Goal: Check status: Check status

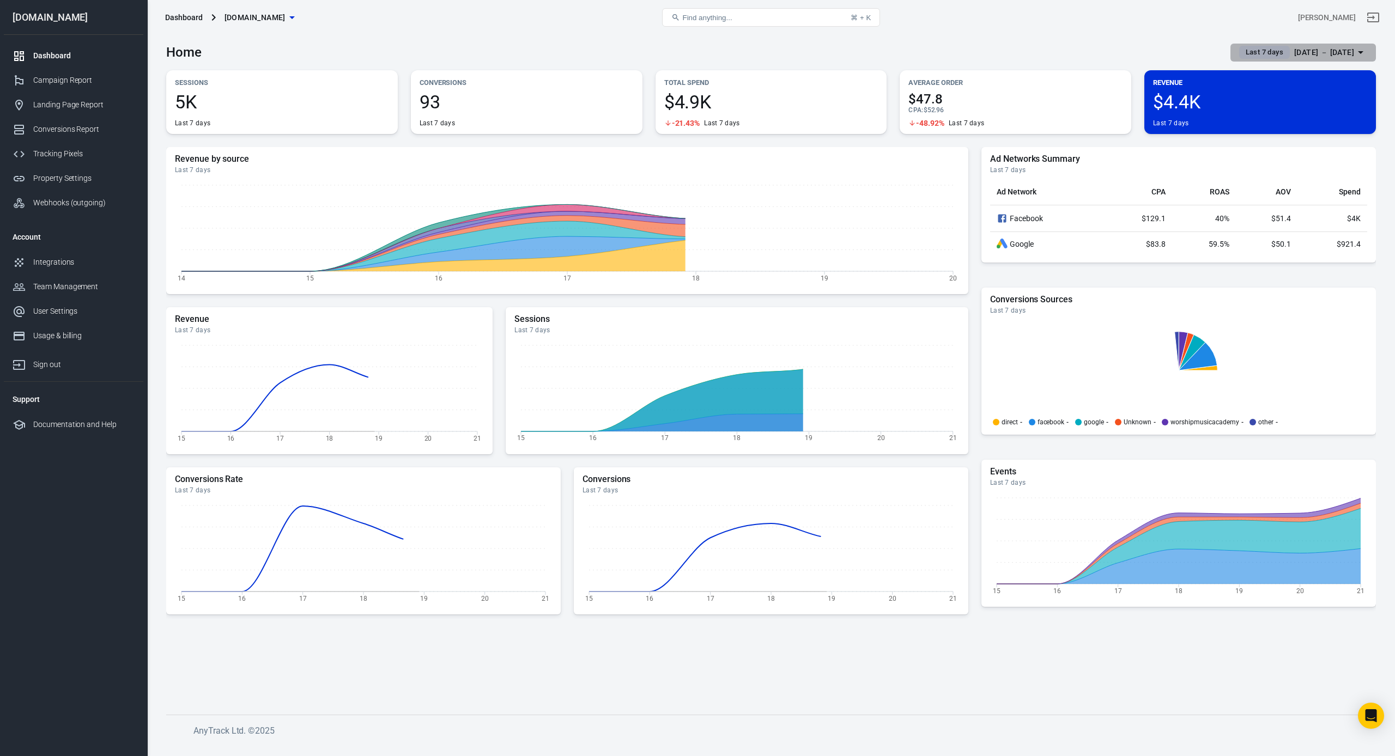
click at [1340, 52] on div "[DATE] － [DATE]" at bounding box center [1324, 53] width 60 height 14
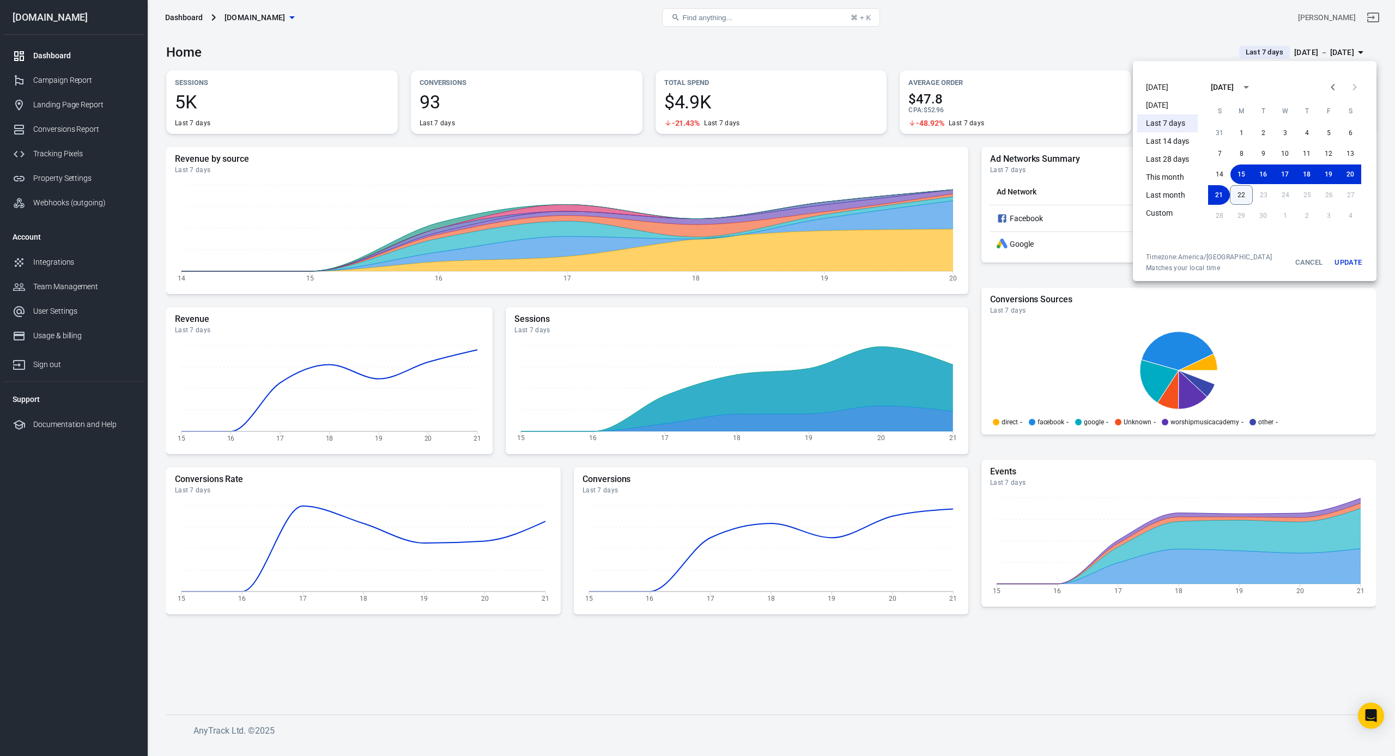
click at [1246, 189] on button "22" at bounding box center [1241, 195] width 23 height 20
click at [1243, 191] on button "22" at bounding box center [1241, 195] width 22 height 20
click at [1339, 258] on button "Update" at bounding box center [1347, 263] width 35 height 20
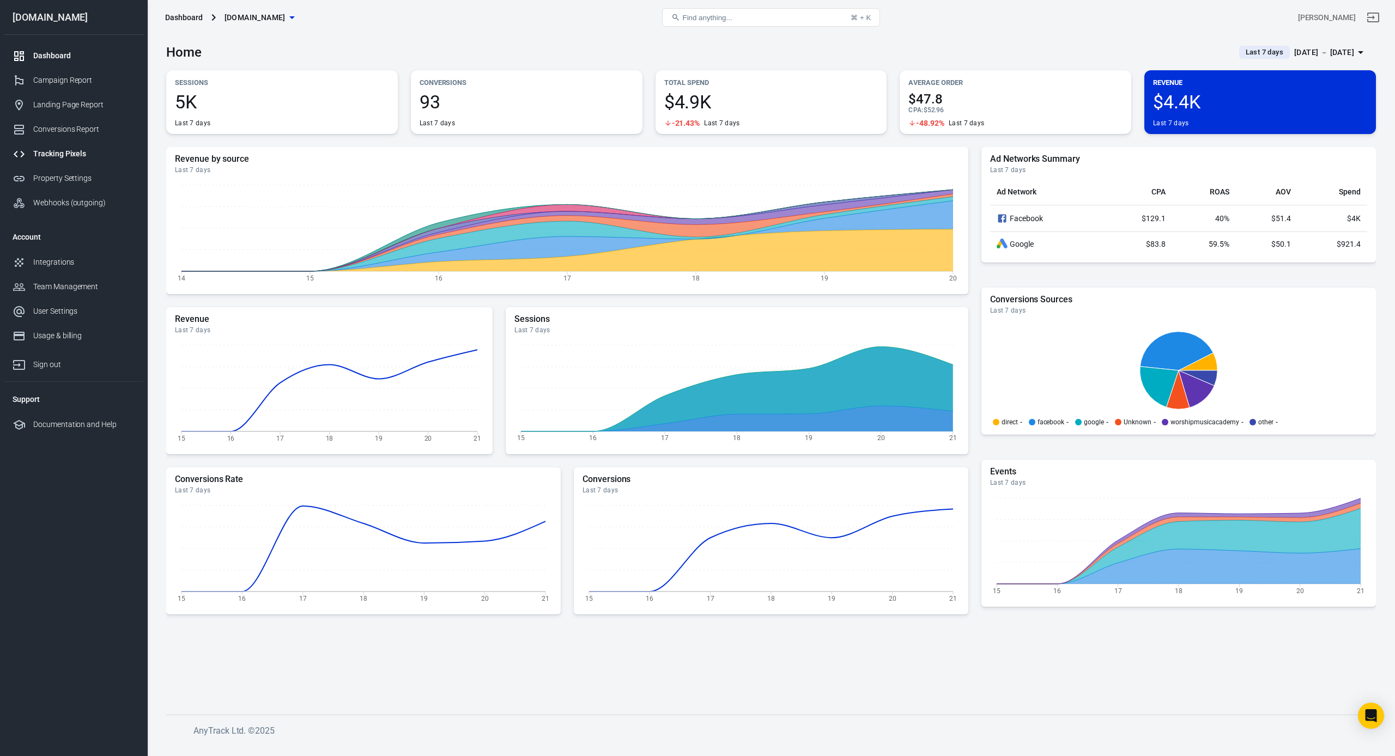
click at [63, 156] on div "Tracking Pixels" at bounding box center [83, 153] width 101 height 11
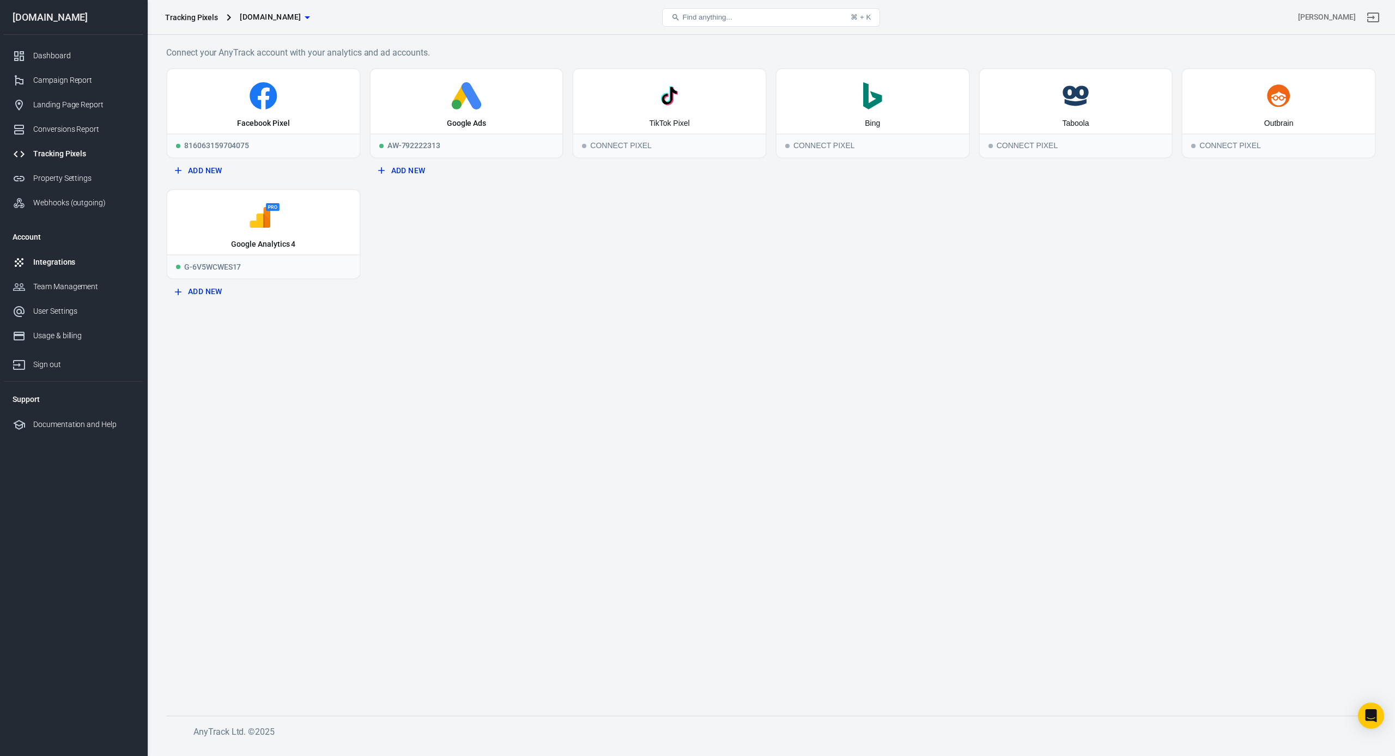
click at [55, 254] on link "Integrations" at bounding box center [73, 262] width 139 height 25
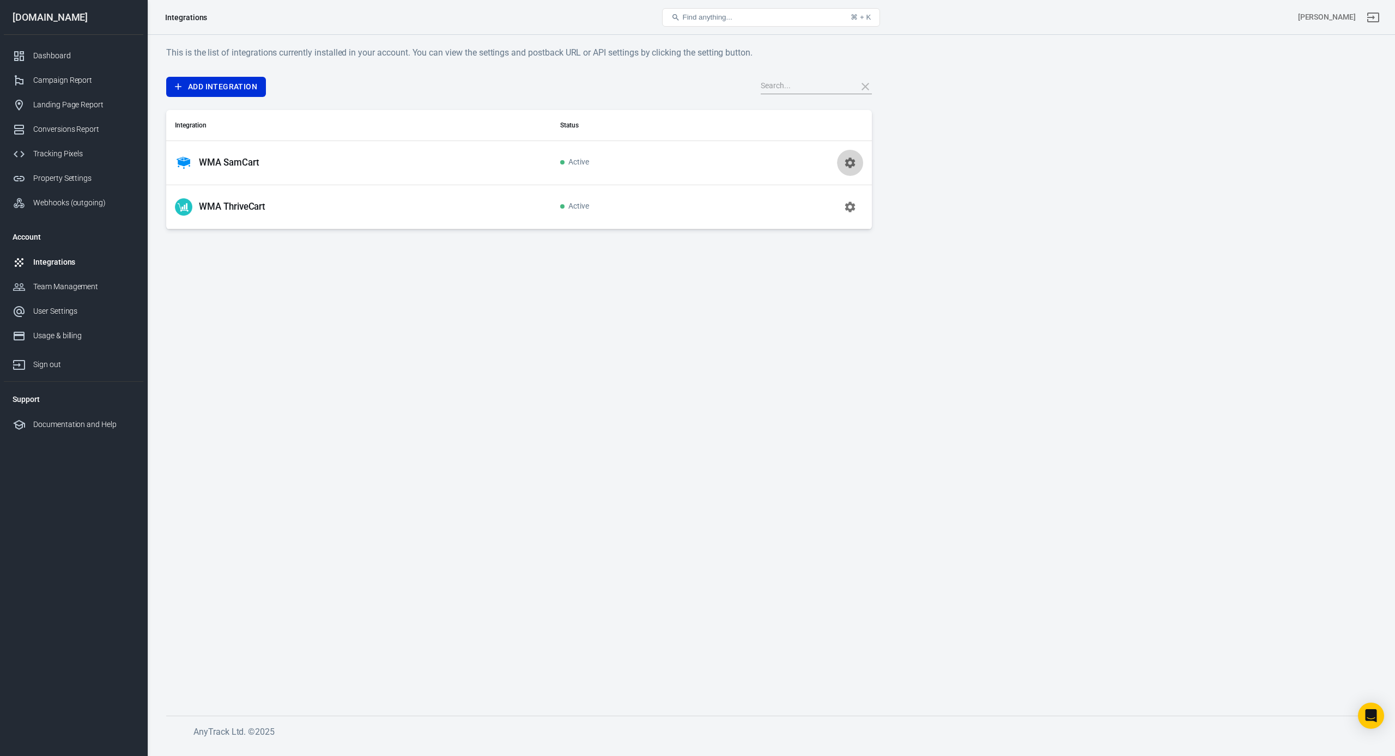
click at [848, 163] on icon "button" at bounding box center [849, 162] width 13 height 13
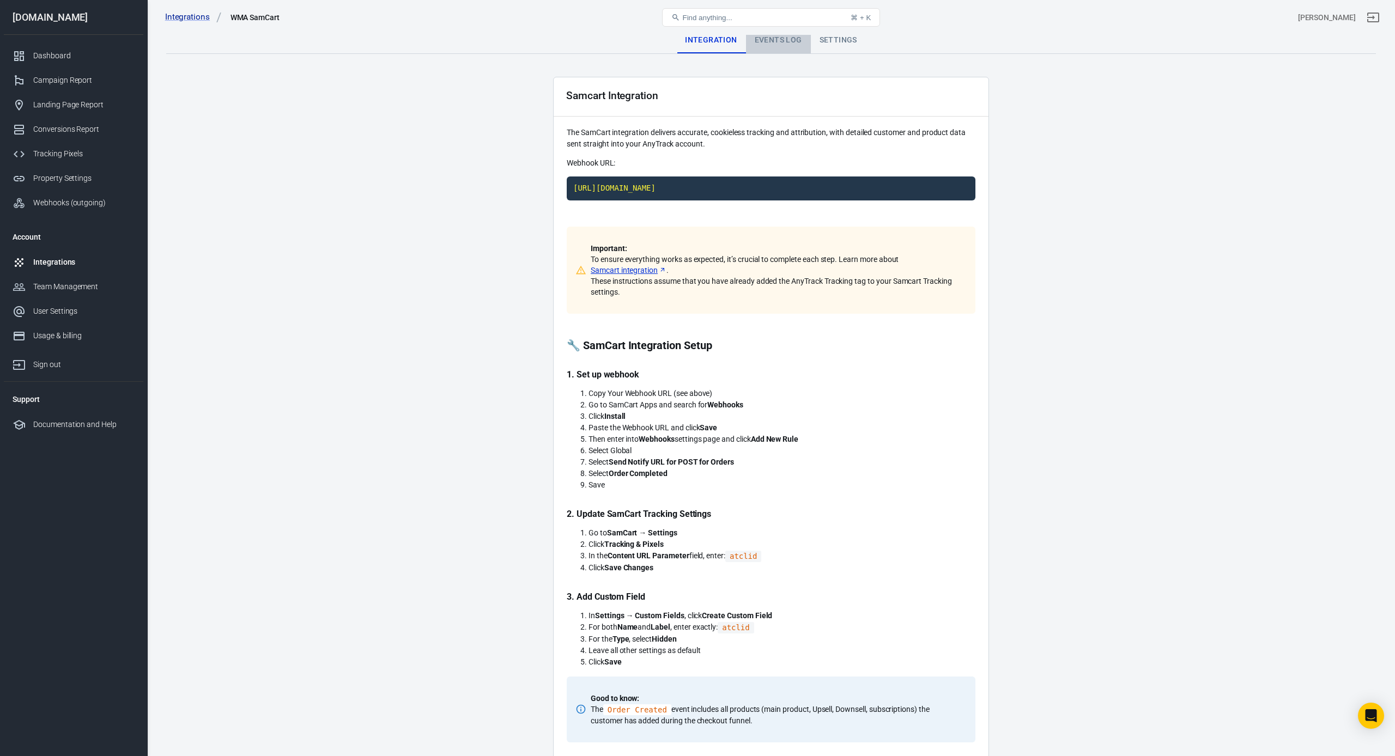
click at [792, 49] on div "Events Log" at bounding box center [778, 40] width 65 height 26
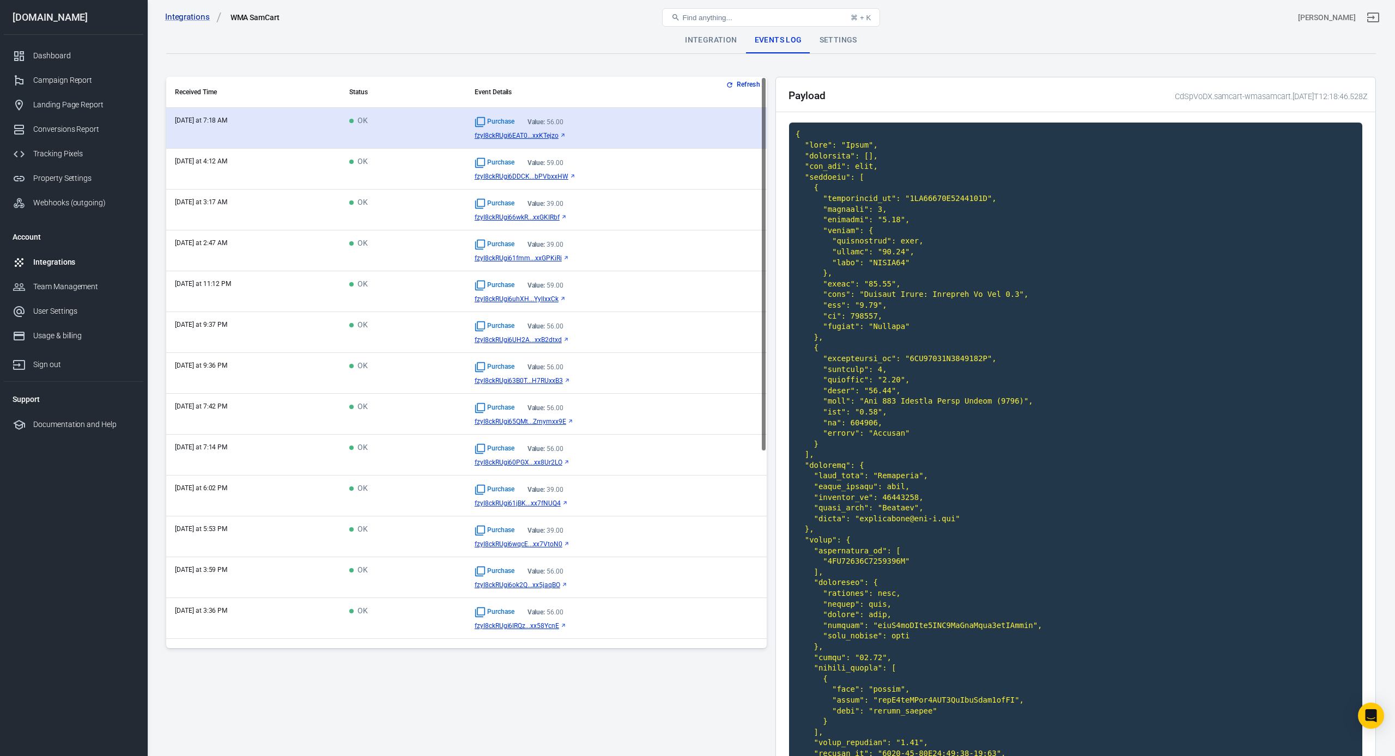
click at [528, 135] on span "fzyI8ckRUgi6EAT0...xxKTejzo" at bounding box center [517, 136] width 84 height 8
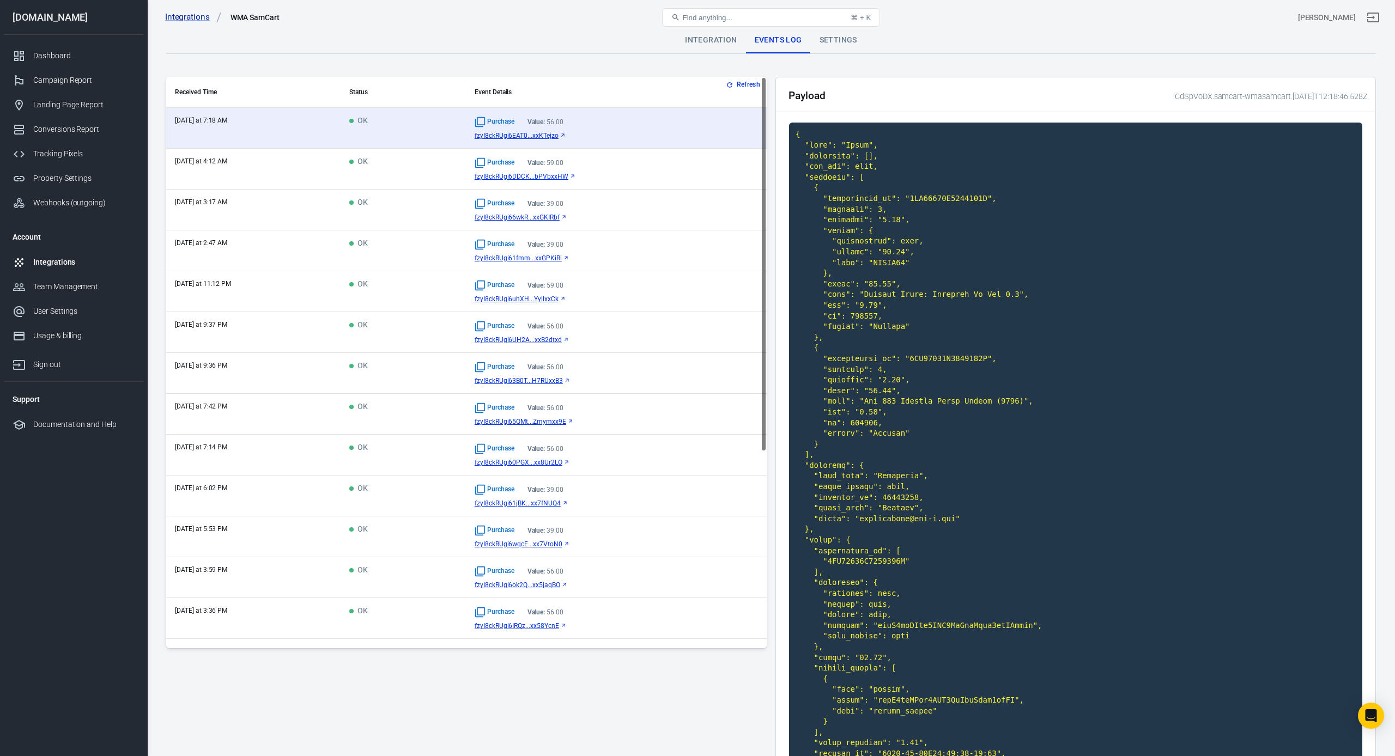
click at [526, 175] on span "fzyI8ckRUgi6DDCK...bPVbxxHW" at bounding box center [522, 177] width 94 height 8
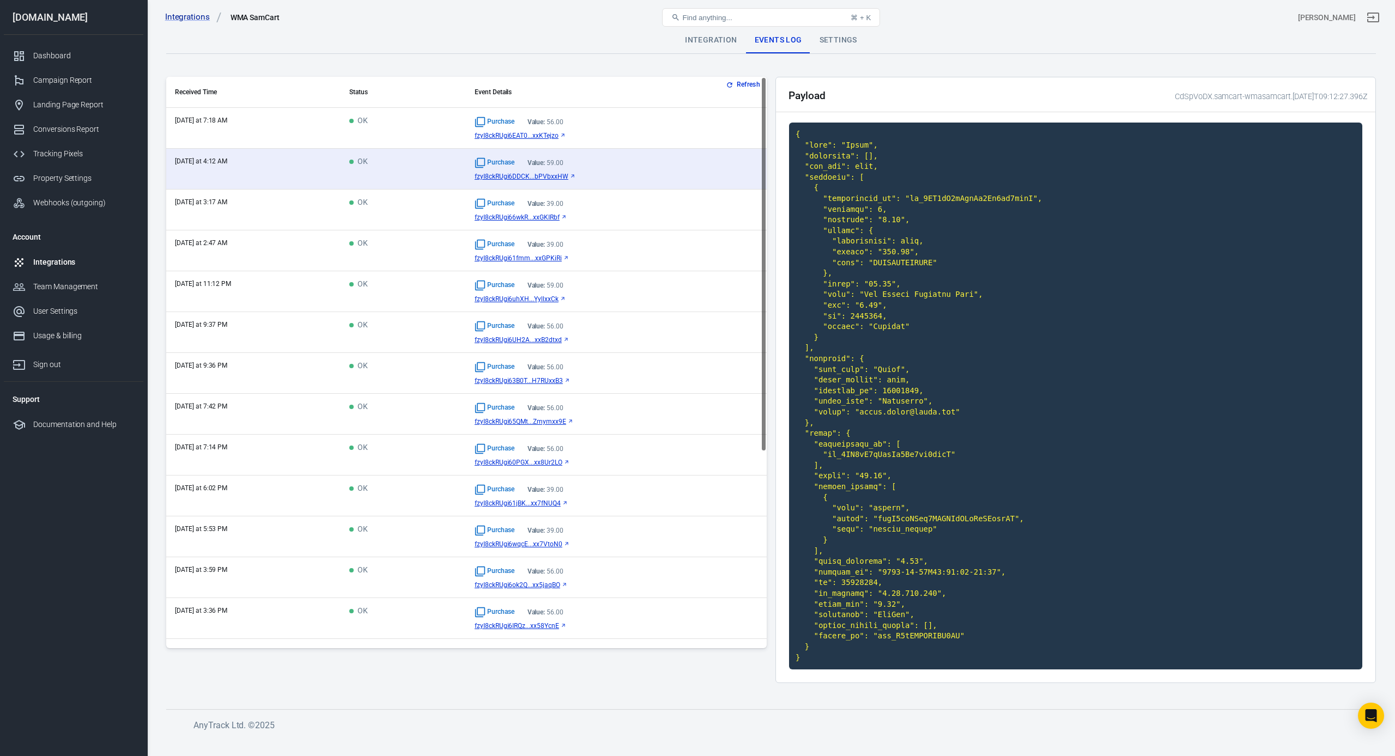
click at [525, 215] on span "fzyI8ckRUgi66wkR...xxGKIRbf" at bounding box center [517, 218] width 85 height 8
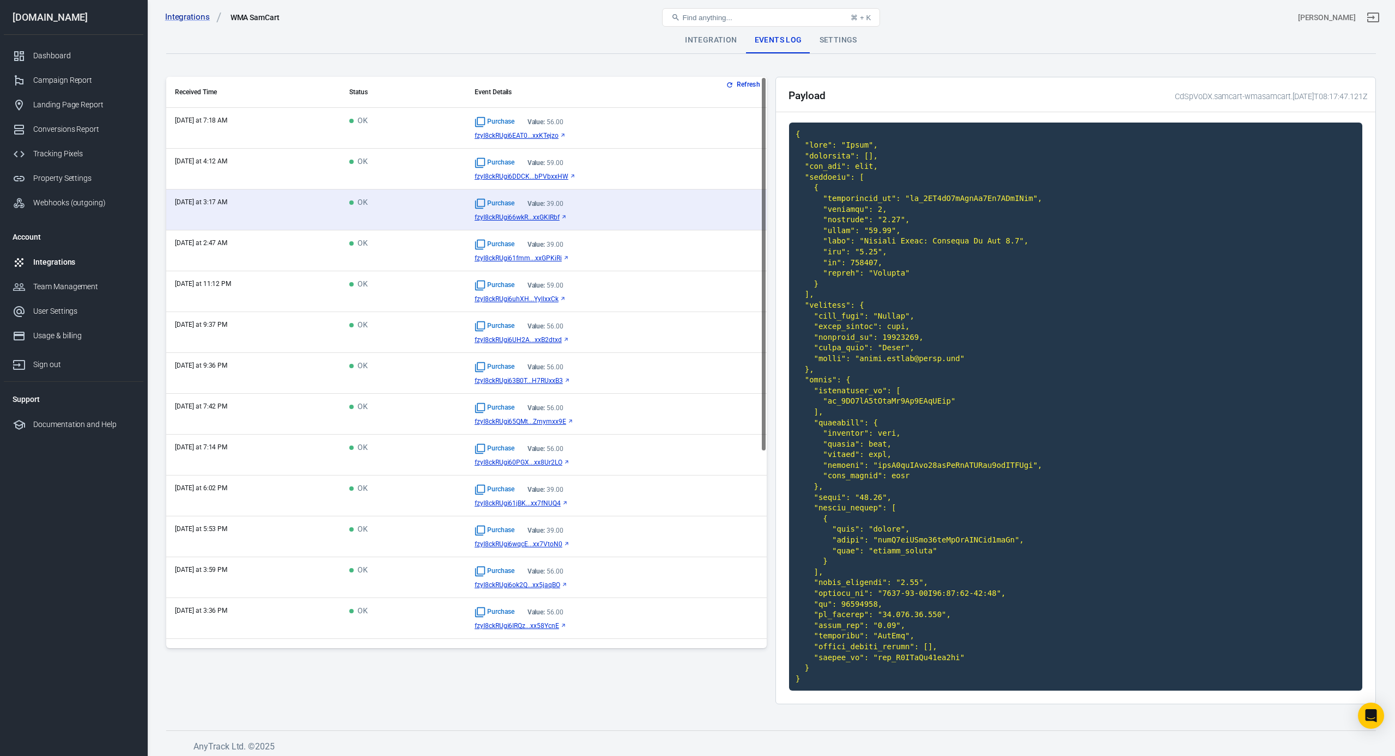
click at [518, 257] on span "fzyI8ckRUgi61fmm...xxGPKiRi" at bounding box center [518, 258] width 87 height 8
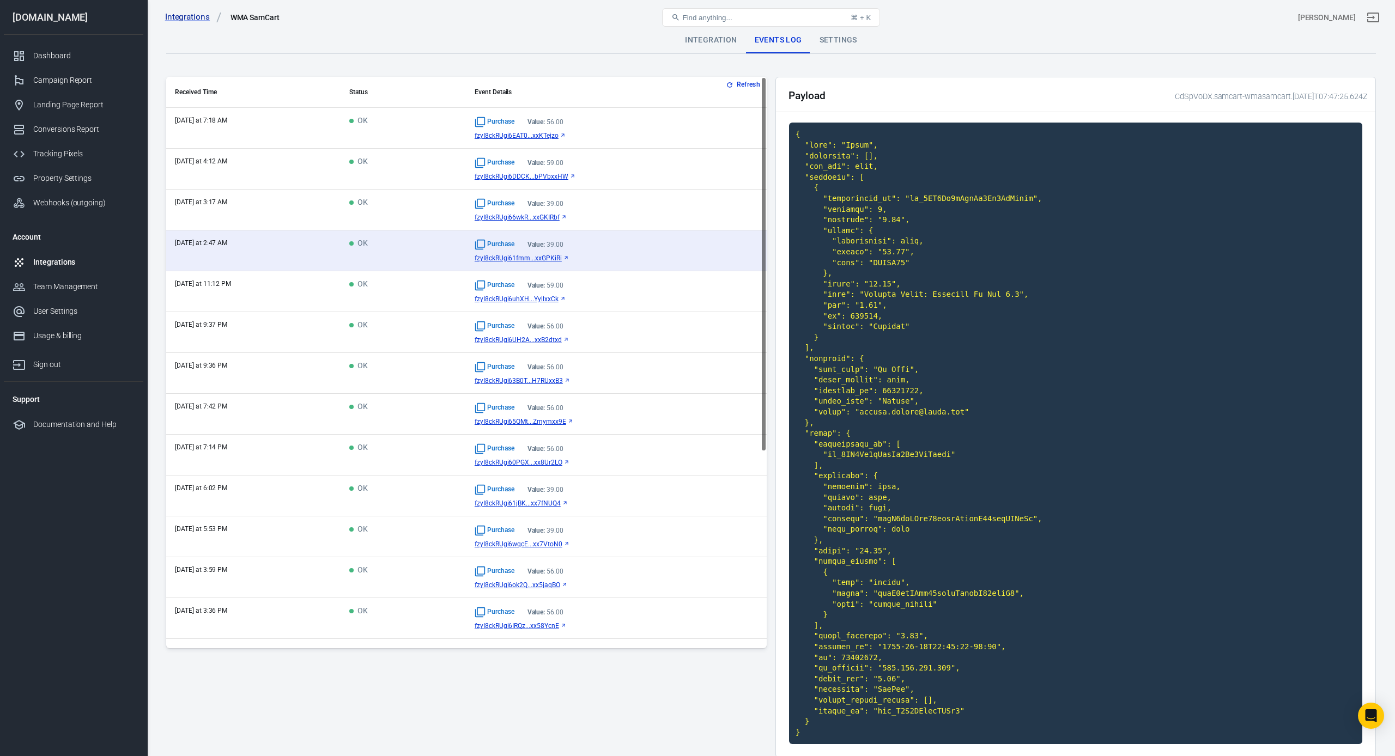
click at [512, 301] on span "fzyI8ckRUgi6uhXH...YyllxxCk" at bounding box center [517, 299] width 84 height 8
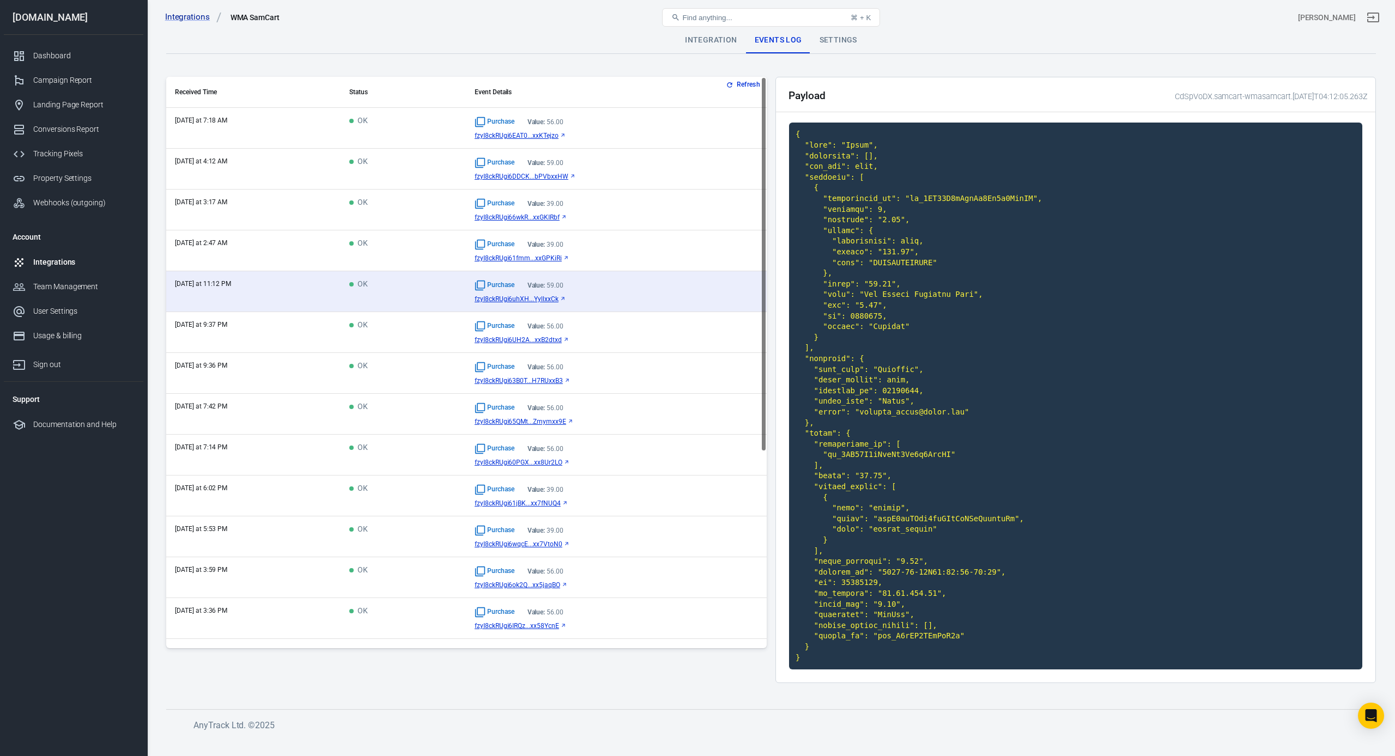
click at [530, 337] on span "fzyI8ckRUgi6UH2A...xxB2dtxd" at bounding box center [518, 340] width 87 height 8
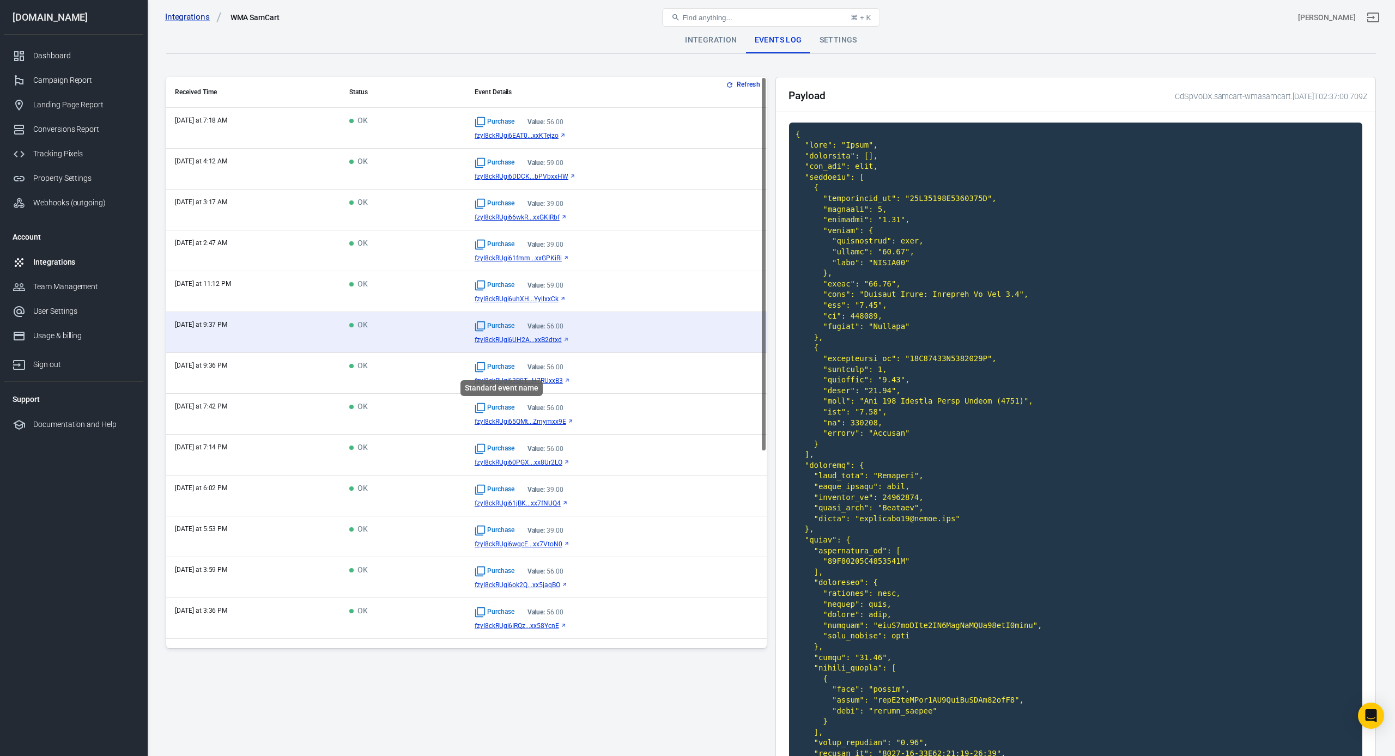
click at [530, 380] on div "Standard event name" at bounding box center [501, 385] width 84 height 25
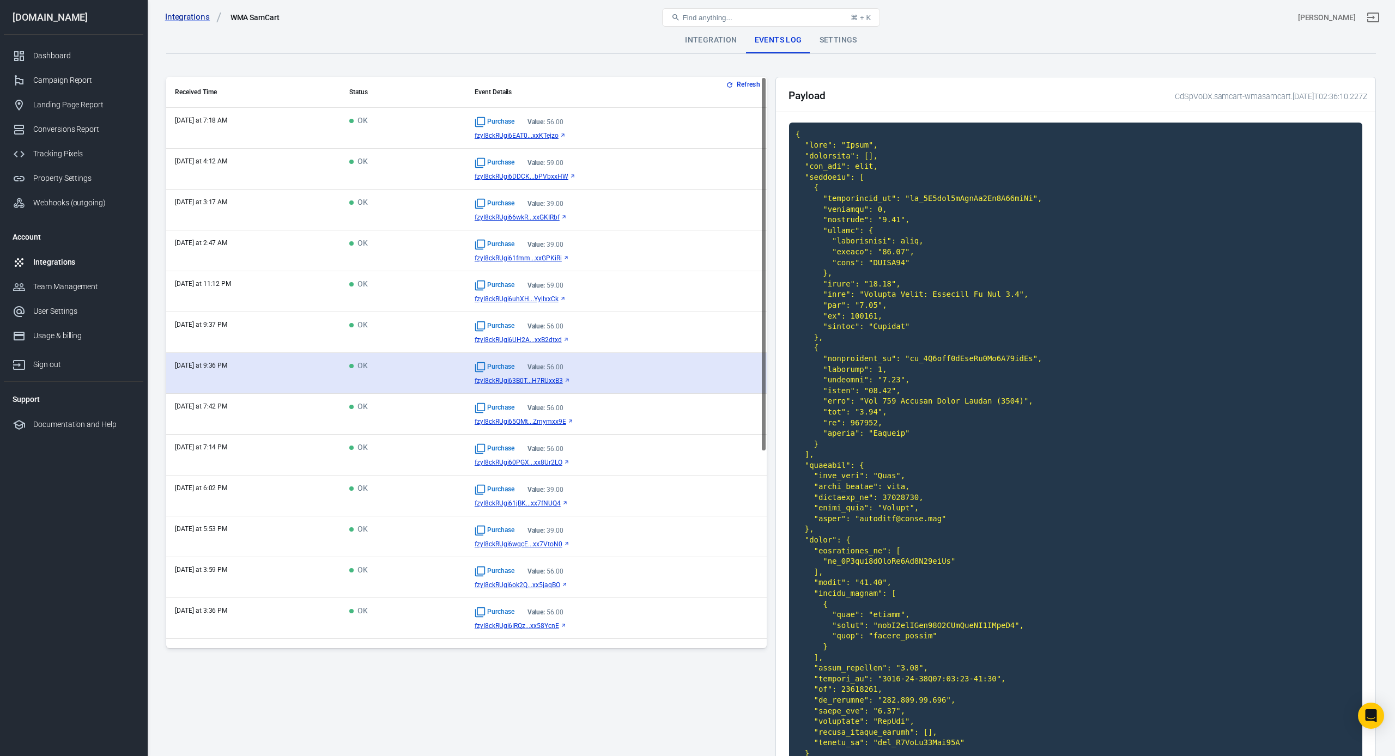
click at [557, 381] on span "fzyI8ckRUgi63B0T...H7RUxxB3" at bounding box center [519, 381] width 88 height 8
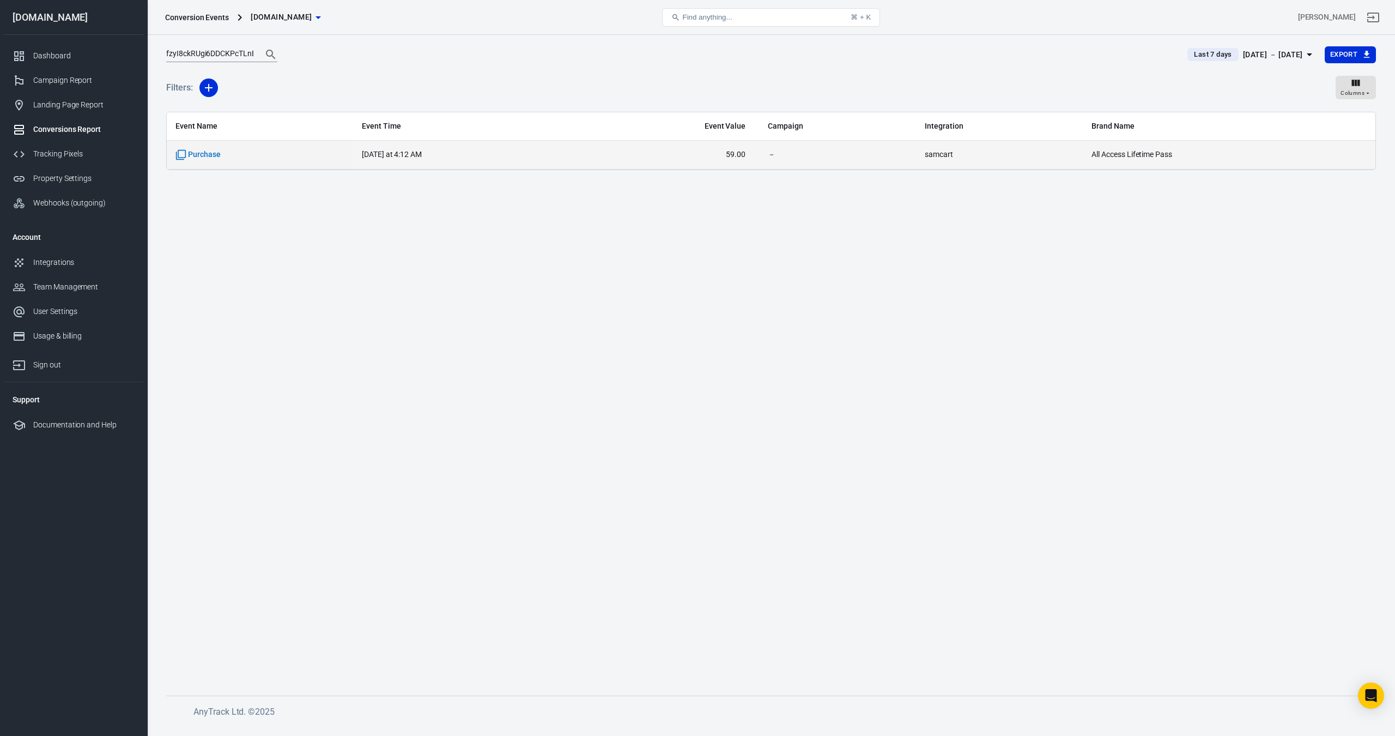
click at [198, 153] on span "Purchase" at bounding box center [197, 154] width 45 height 11
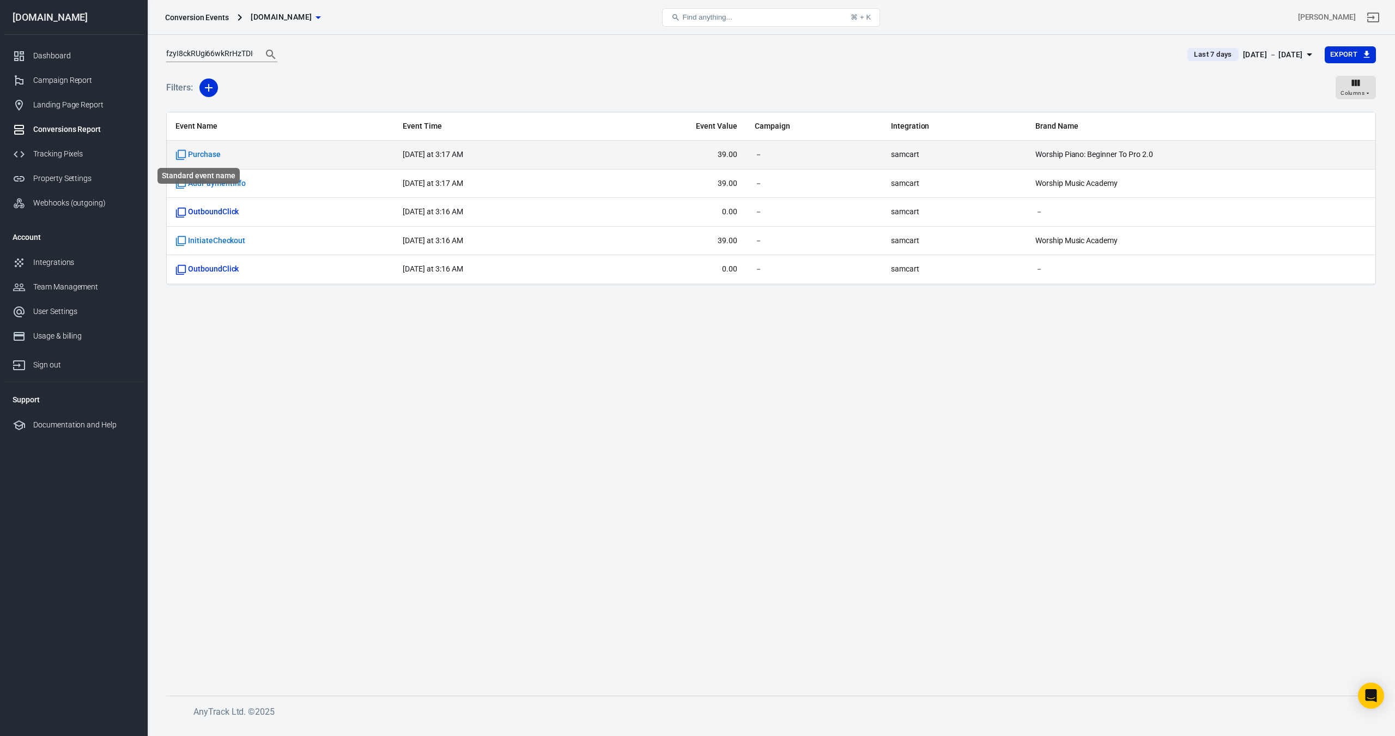
click at [202, 155] on span "Purchase" at bounding box center [197, 154] width 45 height 11
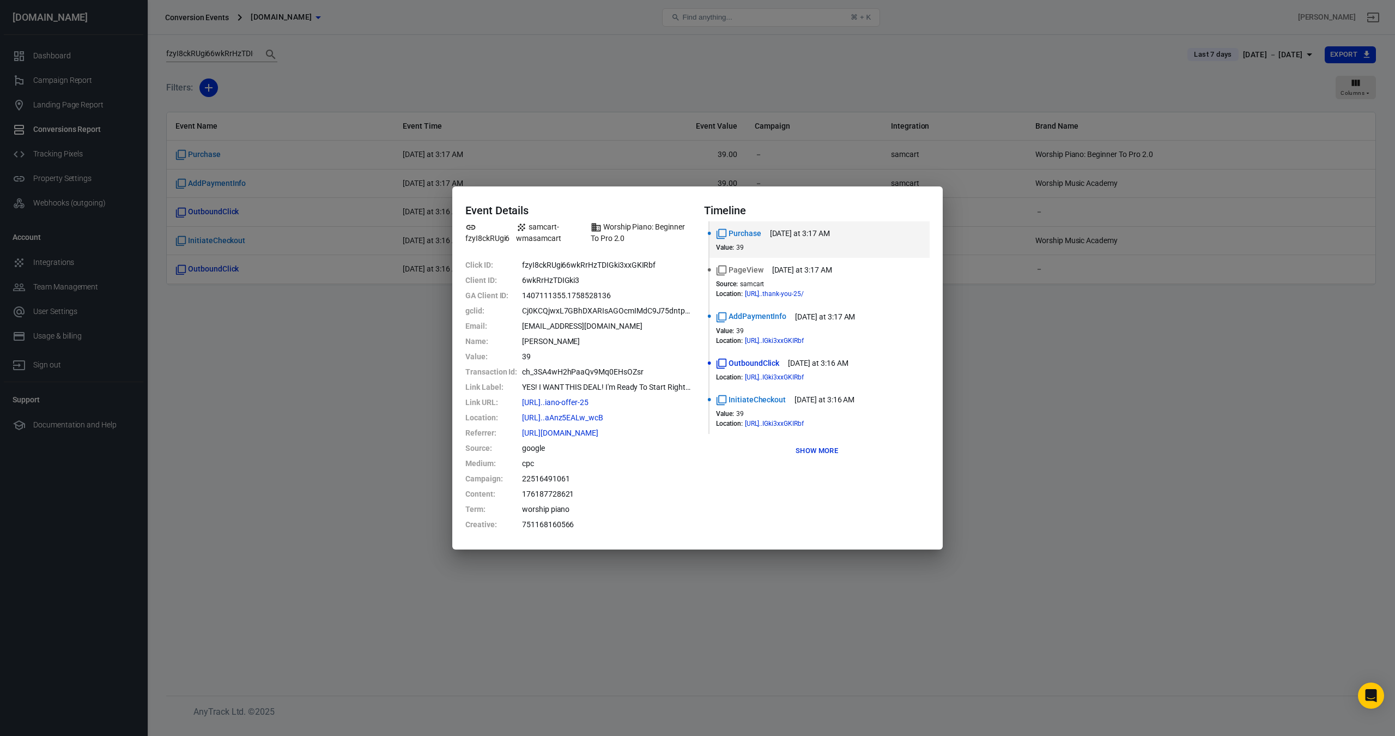
click at [579, 93] on div "Event Details fzyI8ckRUgi6 samcart-wmasamcart Worship Piano: Beginner To Pro 2.…" at bounding box center [697, 368] width 1395 height 736
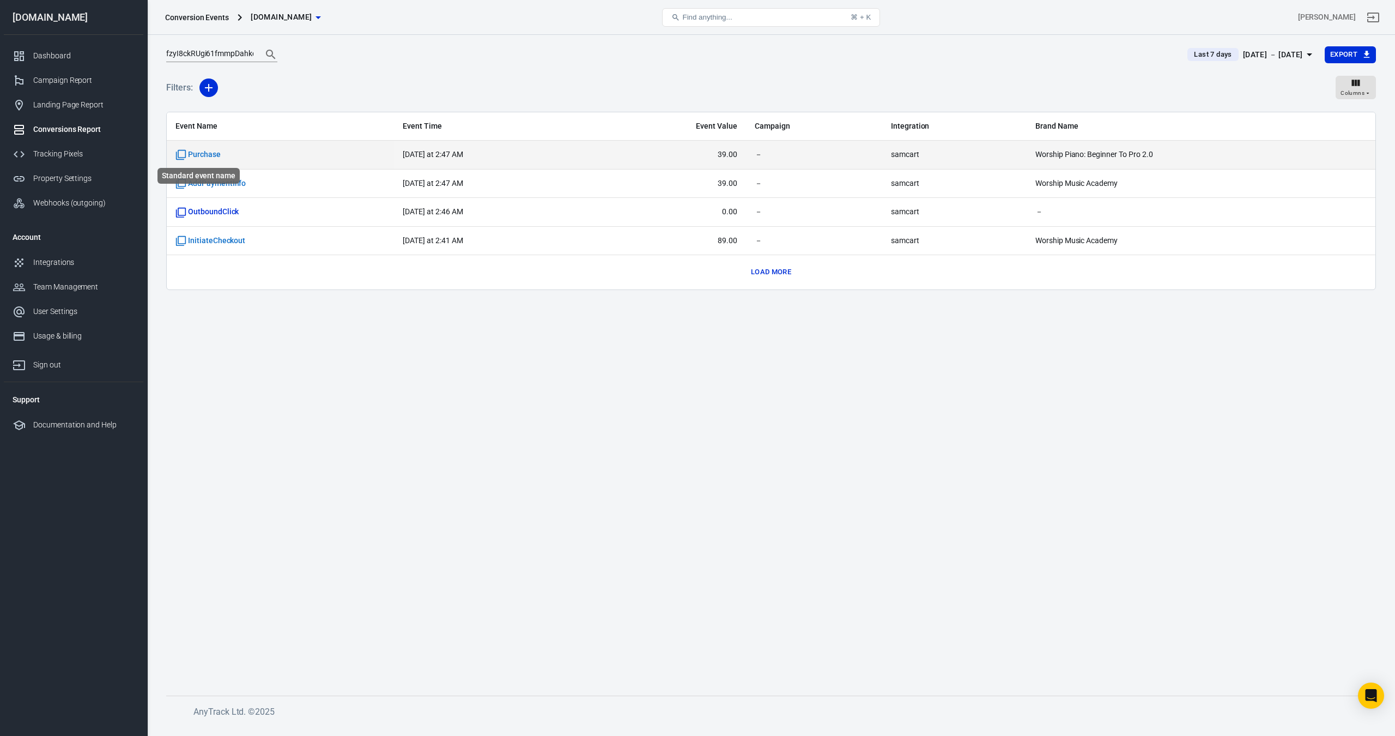
click at [204, 157] on span "Purchase" at bounding box center [197, 154] width 45 height 11
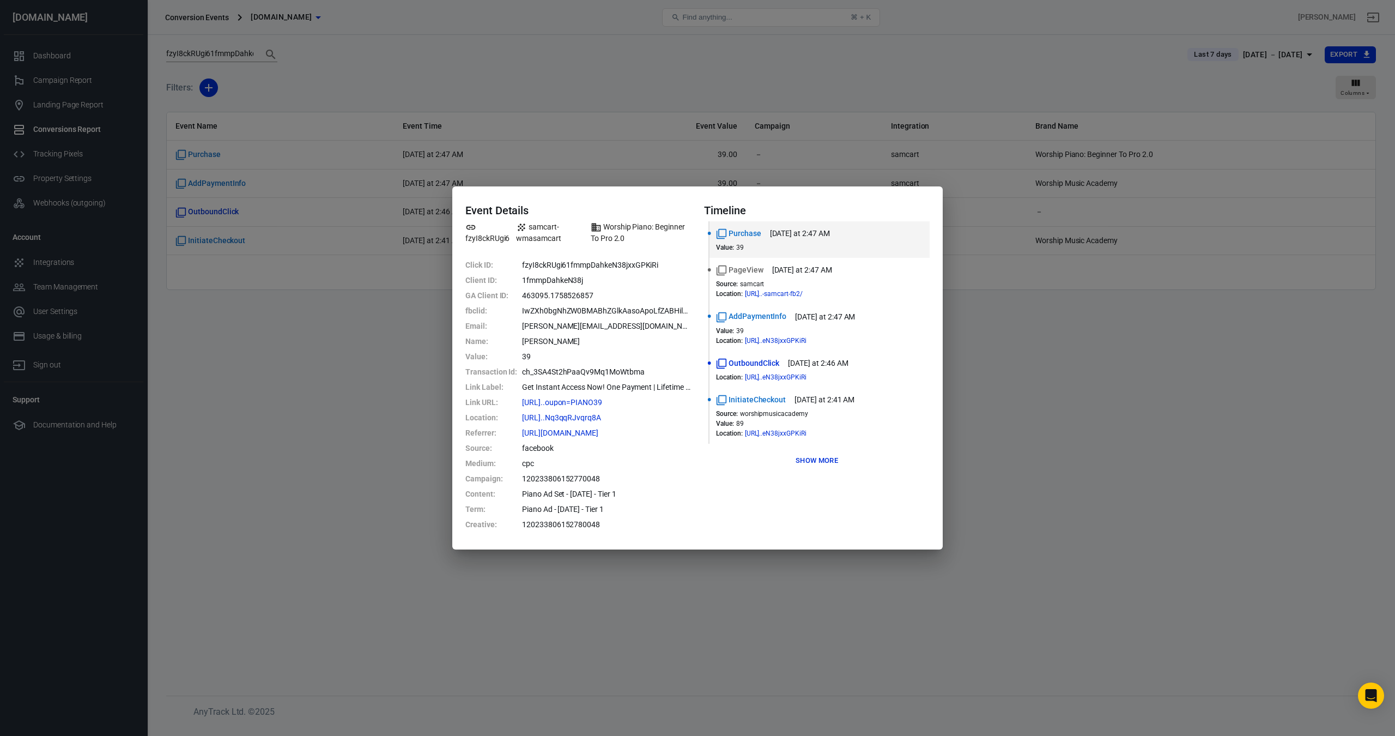
click at [660, 76] on div "Event Details fzyI8ckRUgi6 samcart-wmasamcart Worship Piano: Beginner To Pro 2.…" at bounding box center [697, 368] width 1395 height 736
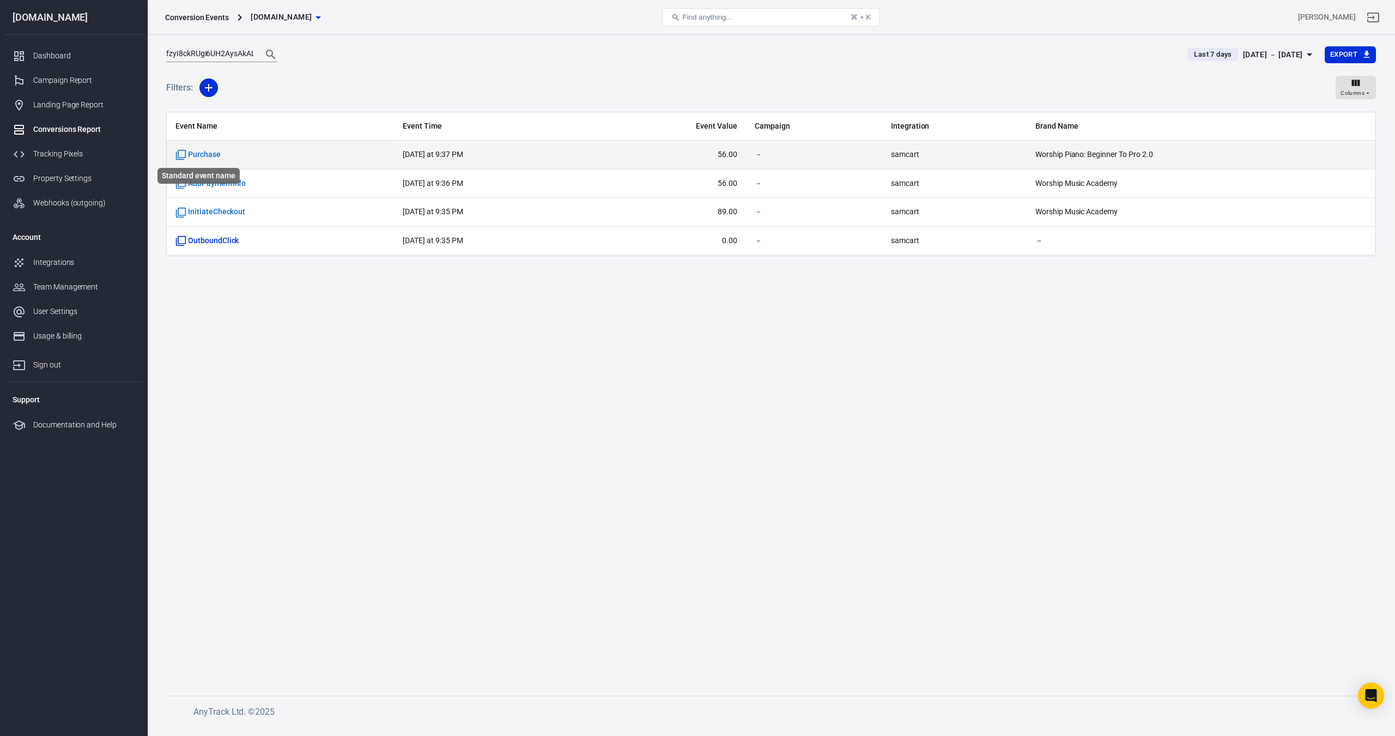
click at [211, 158] on span "Purchase" at bounding box center [197, 154] width 45 height 11
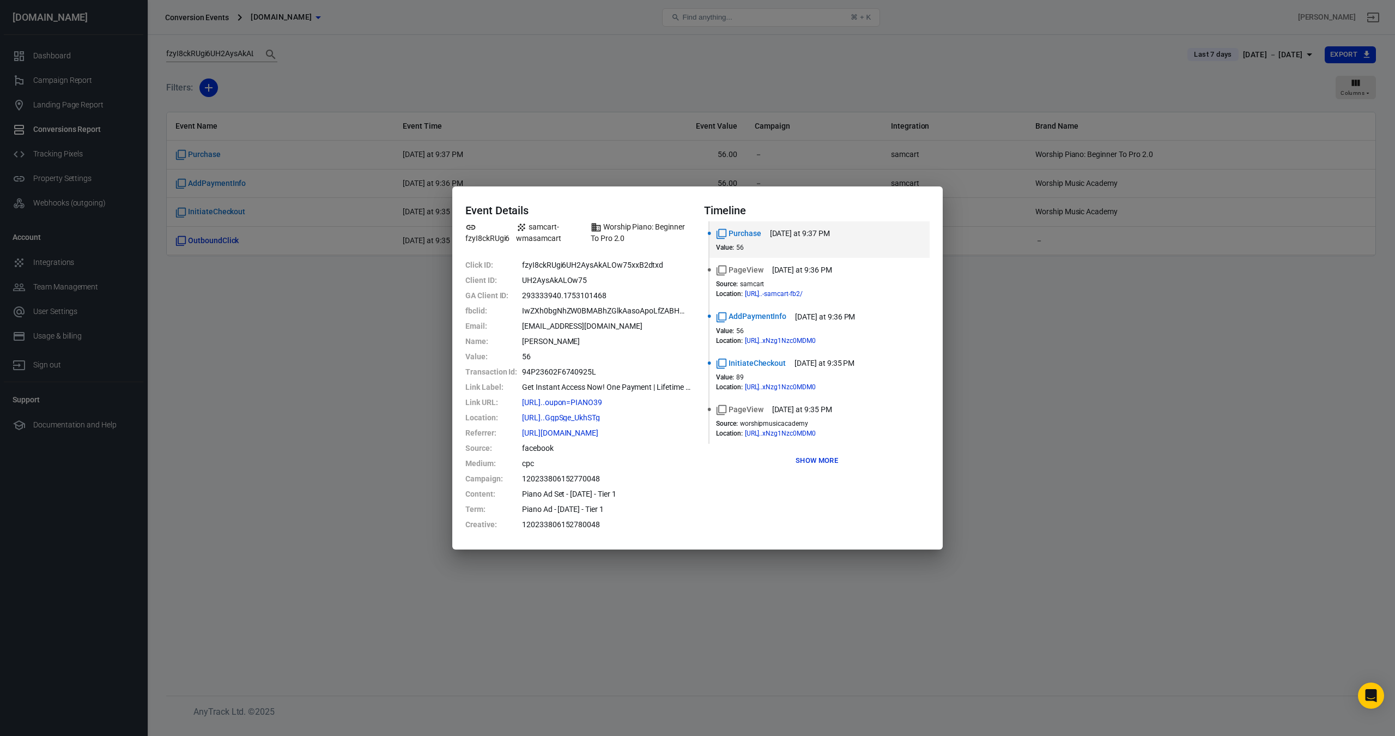
click at [387, 434] on div "Event Details fzyI8ckRUgi6 samcart-wmasamcart Worship Piano: Beginner To Pro 2.…" at bounding box center [697, 368] width 1395 height 736
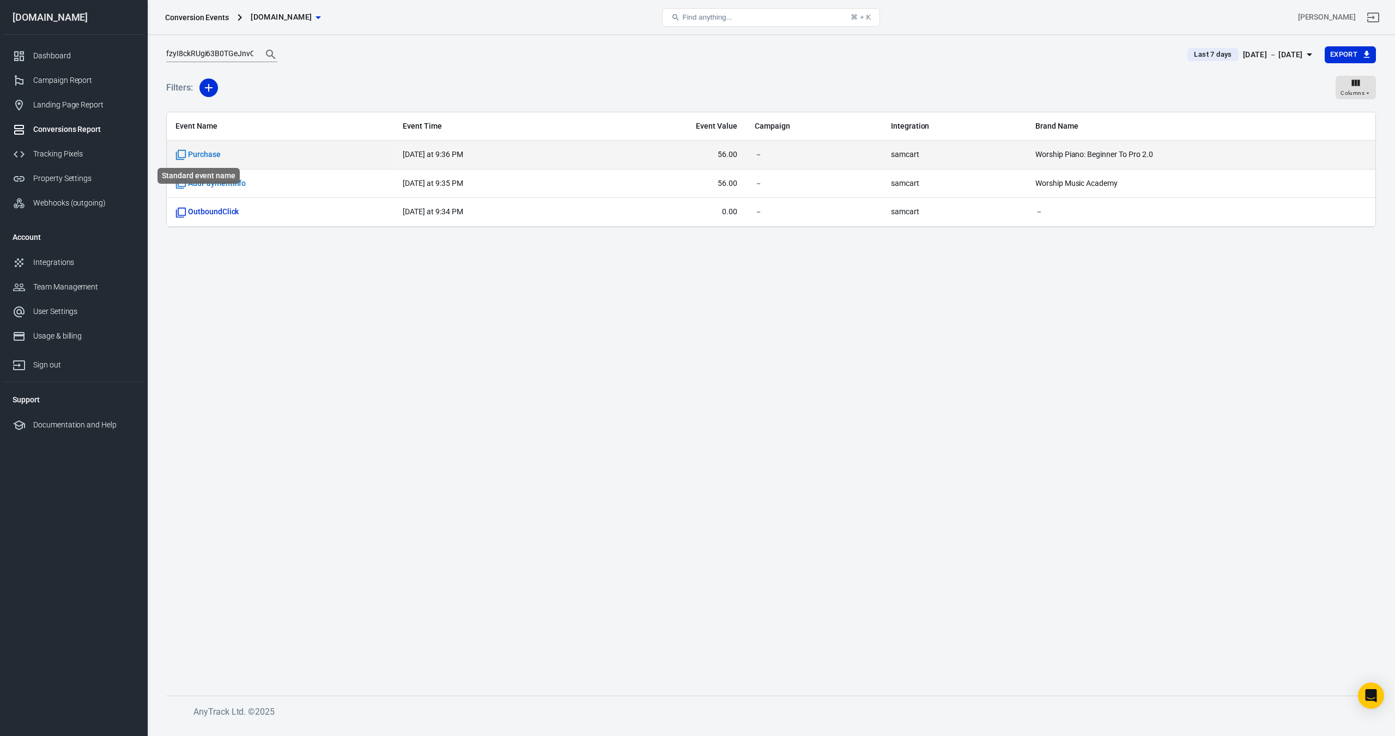
click at [197, 155] on span "Purchase" at bounding box center [197, 154] width 45 height 11
click at [183, 155] on icon "Standard event name" at bounding box center [180, 154] width 11 height 11
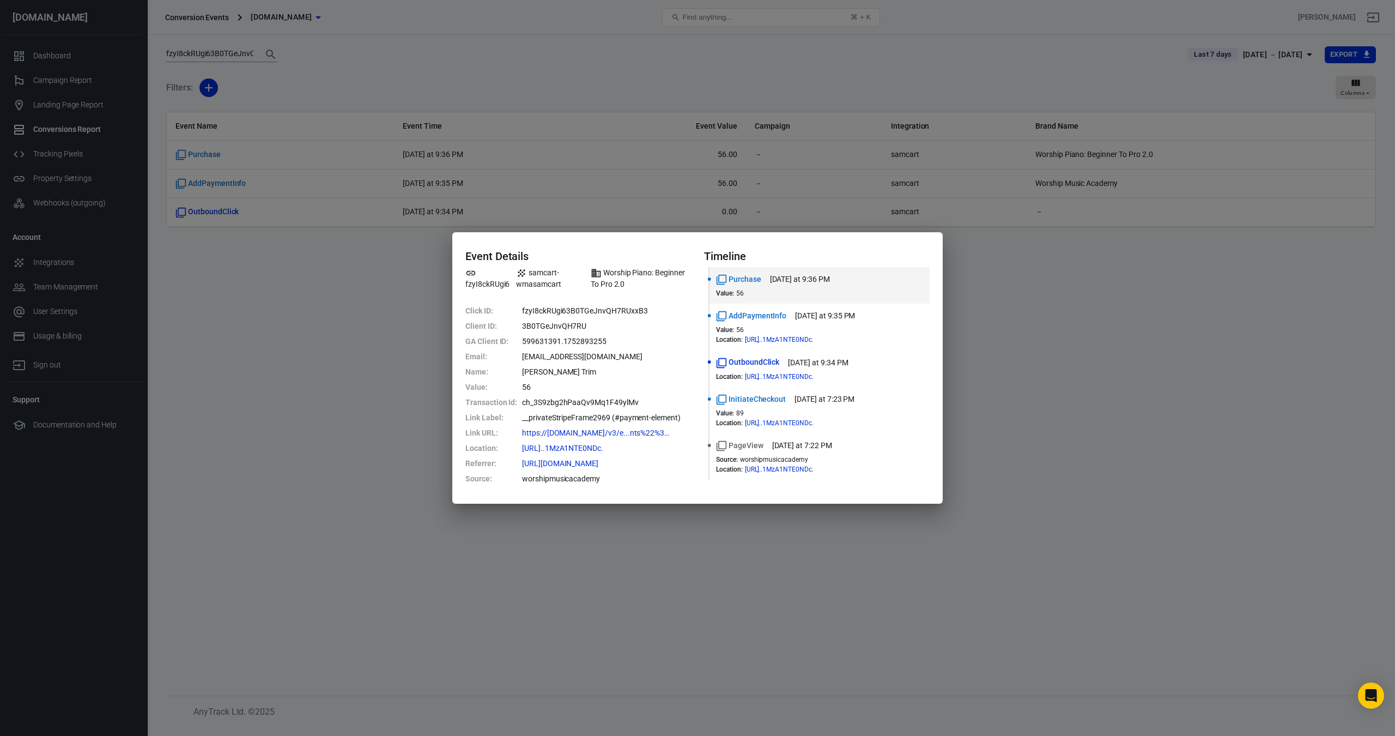
click at [385, 350] on div "Event Details fzyI8ckRUgi6 samcart-wmasamcart Worship Piano: Beginner To Pro 2.…" at bounding box center [697, 368] width 1395 height 736
